Goal: Complete application form

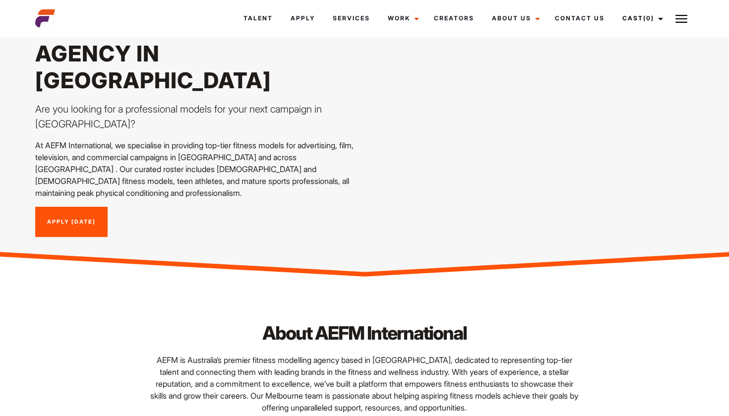
click at [96, 207] on link "Apply [DATE]" at bounding box center [71, 222] width 72 height 31
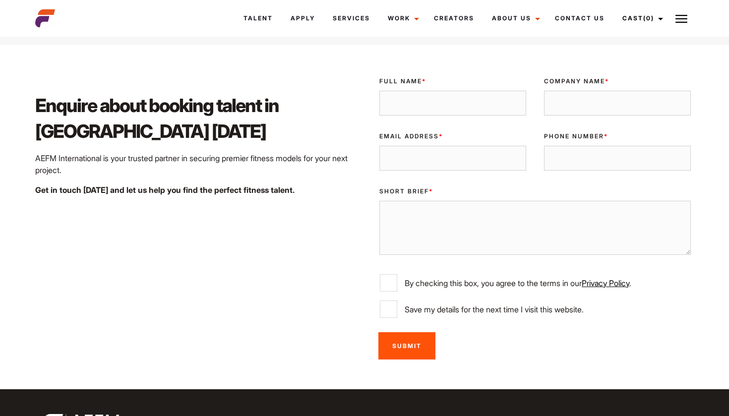
scroll to position [1584, 0]
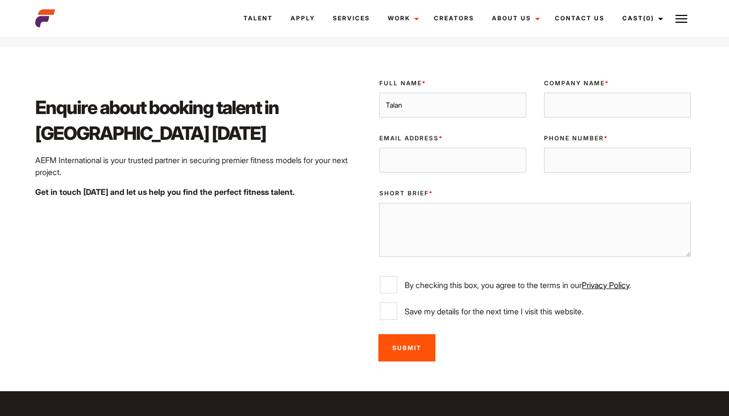
click at [609, 79] on span "*" at bounding box center [607, 82] width 4 height 7
click at [611, 93] on input "Company Name *" at bounding box center [617, 105] width 147 height 25
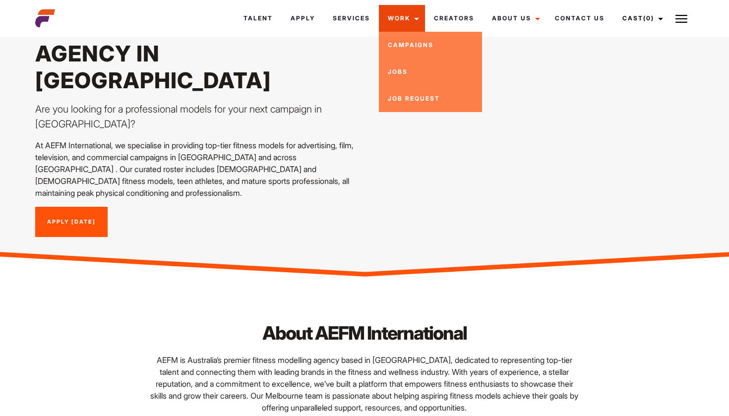
click at [405, 19] on link "Work" at bounding box center [402, 18] width 46 height 27
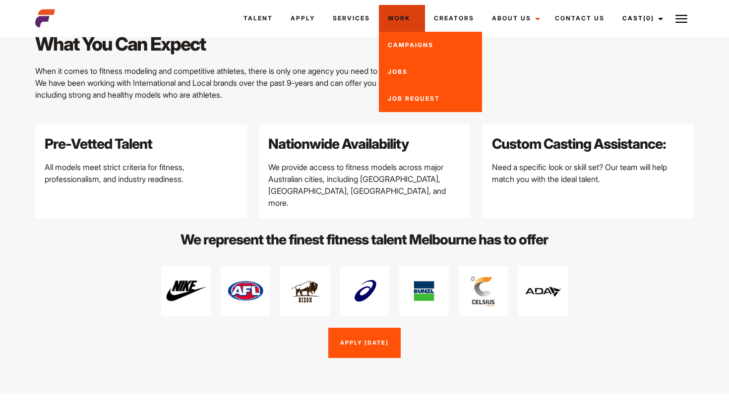
scroll to position [1265, 0]
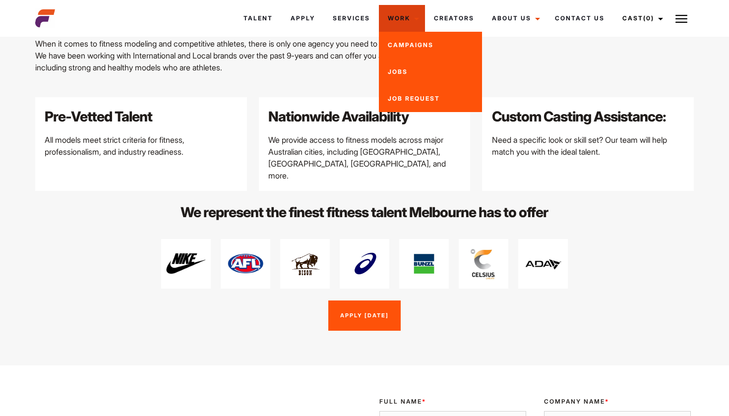
click at [386, 203] on p "We represent the finest fitness talent Melbourne has to offer" at bounding box center [365, 212] width 436 height 19
click at [413, 15] on link "Work" at bounding box center [402, 18] width 46 height 27
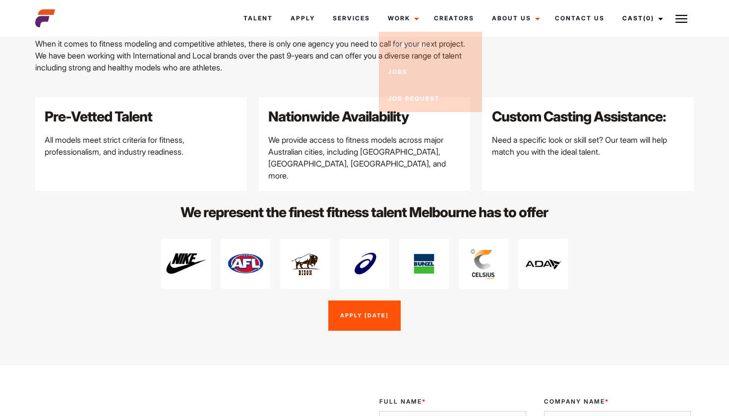
click at [581, 246] on div at bounding box center [364, 255] width 547 height 67
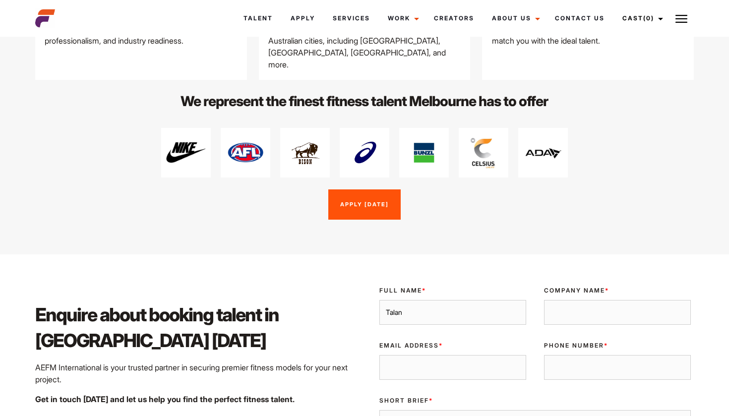
scroll to position [1377, 0]
click at [568, 300] on input "Company Name *" at bounding box center [617, 312] width 147 height 25
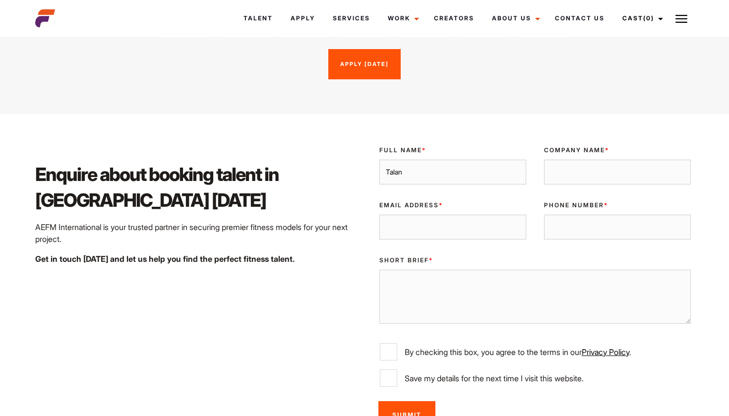
click at [348, 272] on div "Enquire about booking talent in Melbourne today AEFM International is your trus…" at bounding box center [196, 286] width 335 height 297
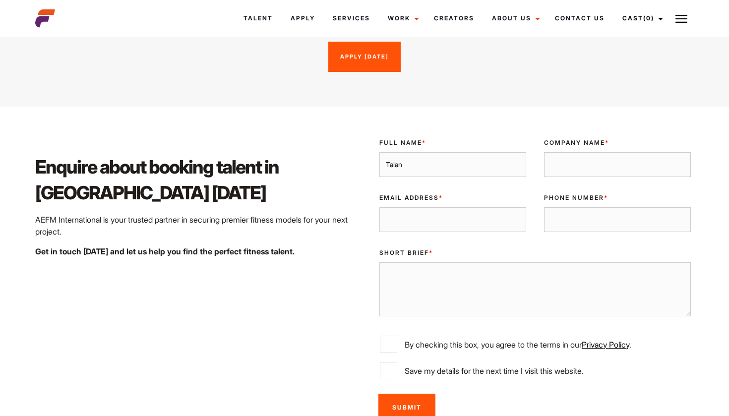
scroll to position [1510, 0]
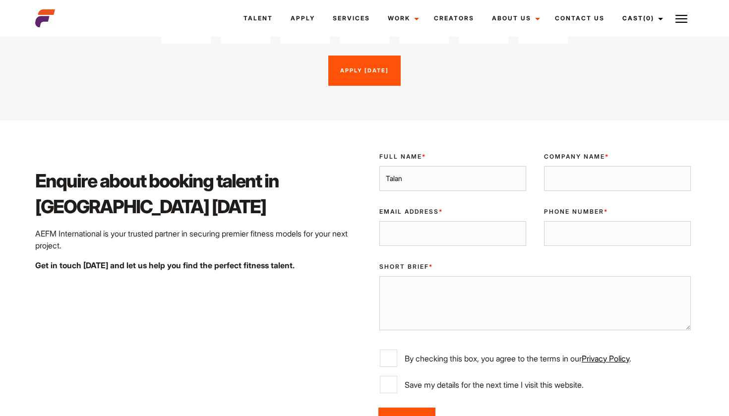
click at [470, 165] on div "Full Name * Talan" at bounding box center [453, 171] width 165 height 55
click at [472, 166] on input "Talan" at bounding box center [453, 178] width 147 height 25
type input "Talan Shanahan"
type input "talanaustin@hotmail.com.au"
type input "0412 504 762"
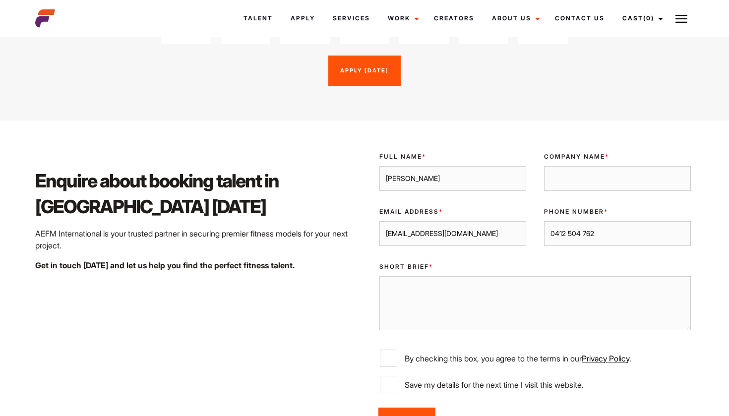
click at [603, 166] on input "Company Name *" at bounding box center [617, 178] width 147 height 25
type input "Rebel Sport"
click at [571, 221] on input "0412 504 762" at bounding box center [617, 233] width 147 height 25
click at [582, 221] on input "0412504 762" at bounding box center [617, 233] width 147 height 25
click at [568, 221] on input "0412504 762" at bounding box center [617, 233] width 147 height 25
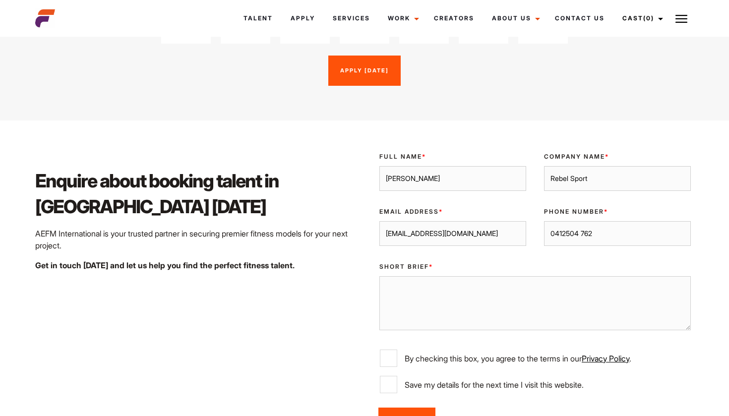
type input "0412 504 762"
click at [559, 276] on textarea "Short Brief *" at bounding box center [536, 303] width 312 height 54
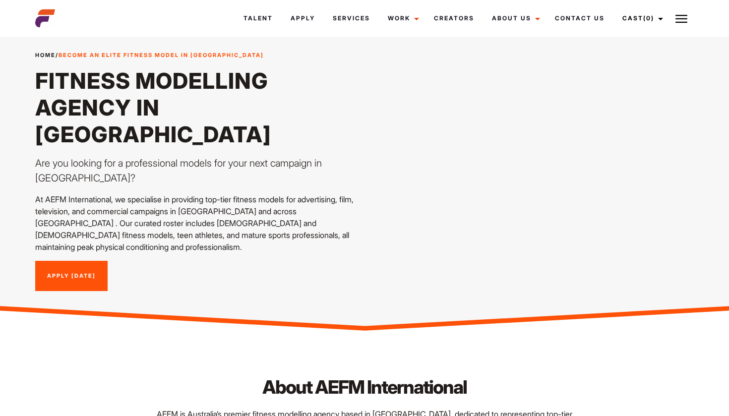
scroll to position [35, 0]
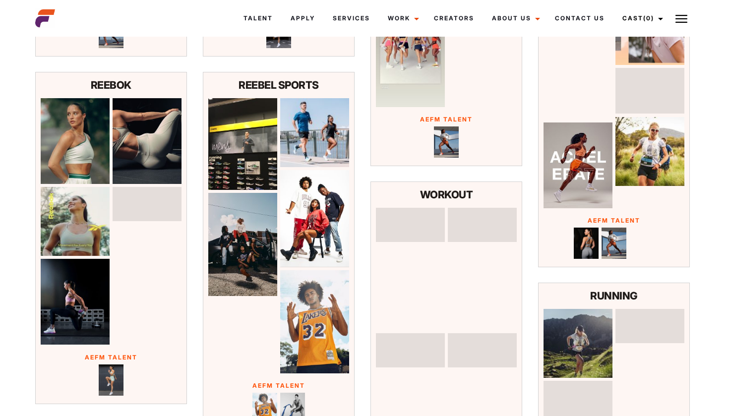
scroll to position [482, 0]
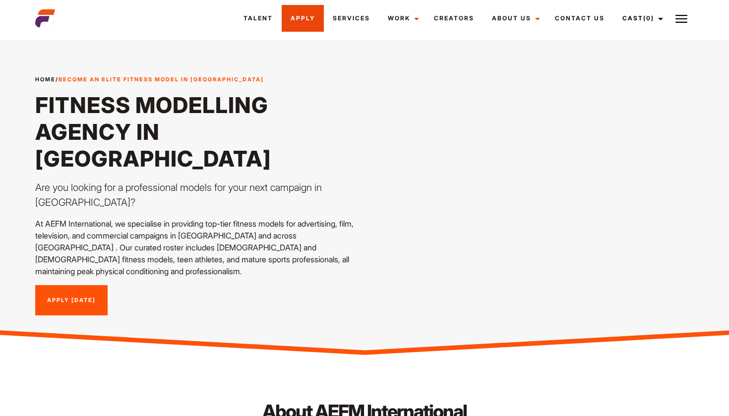
click at [312, 20] on link "Apply" at bounding box center [303, 18] width 42 height 27
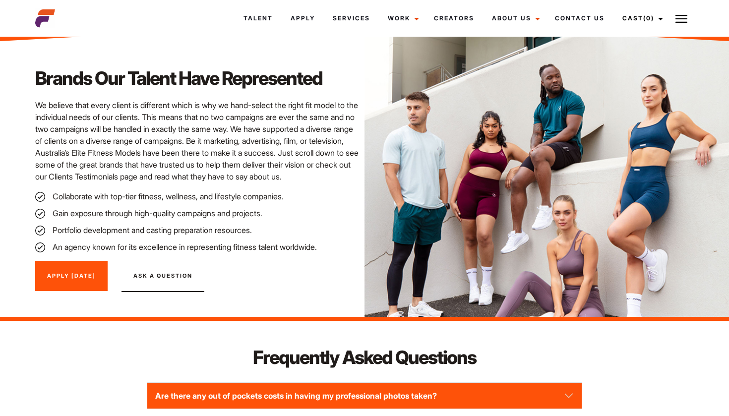
scroll to position [1051, 0]
